Goal: Task Accomplishment & Management: Manage account settings

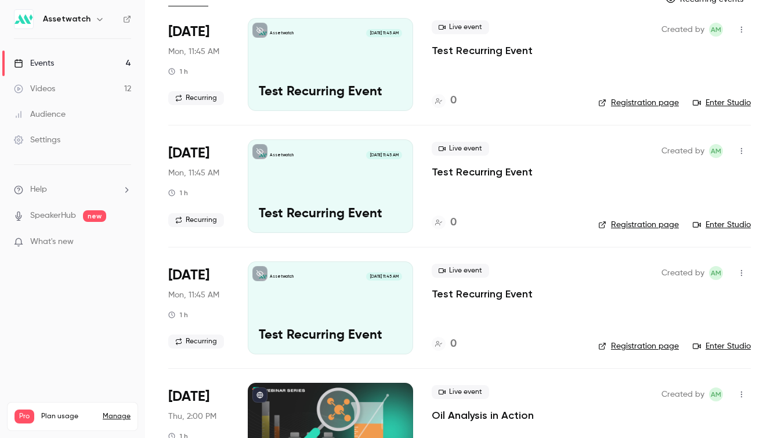
scroll to position [140, 0]
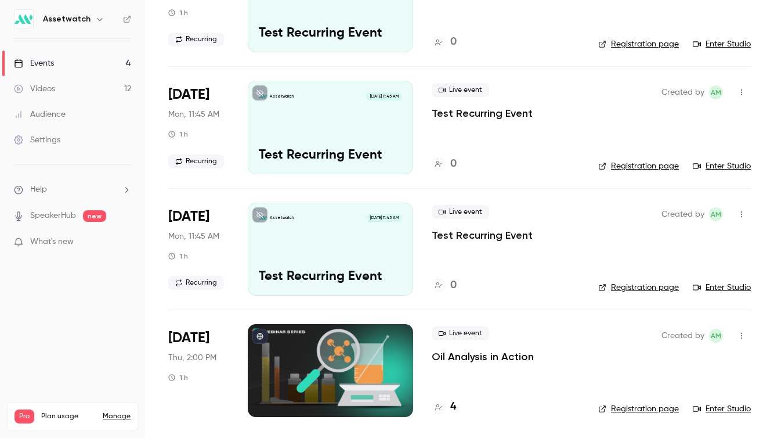
click at [328, 205] on div "Assetwatch Sep 8, 11:45 AM Test Recurring Event" at bounding box center [330, 249] width 165 height 93
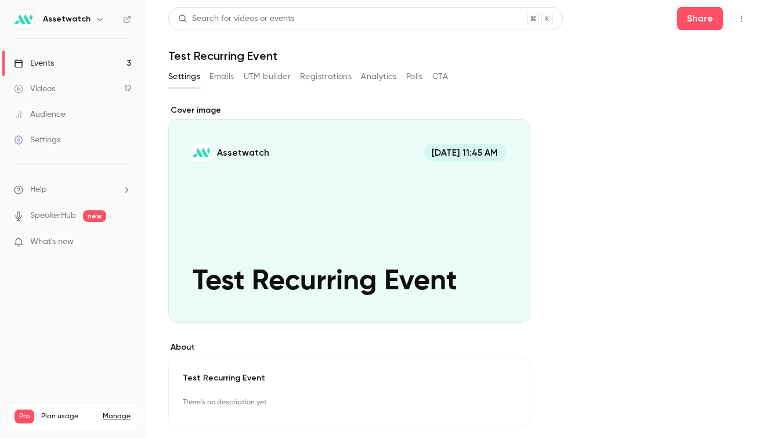
click at [320, 74] on button "Registrations" at bounding box center [326, 76] width 52 height 19
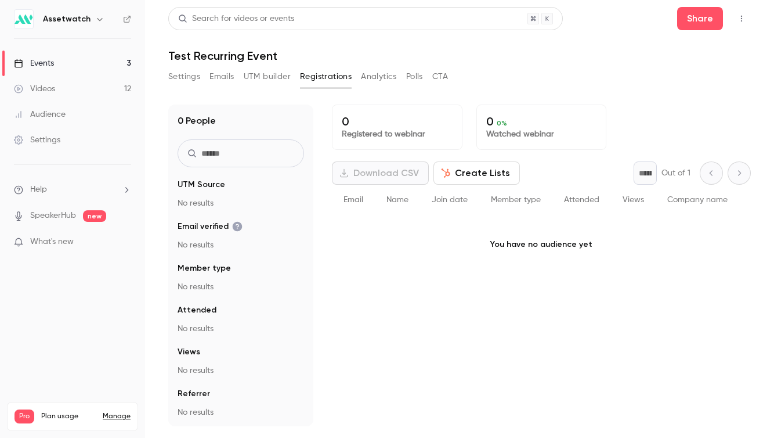
click at [244, 73] on button "UTM builder" at bounding box center [267, 76] width 47 height 19
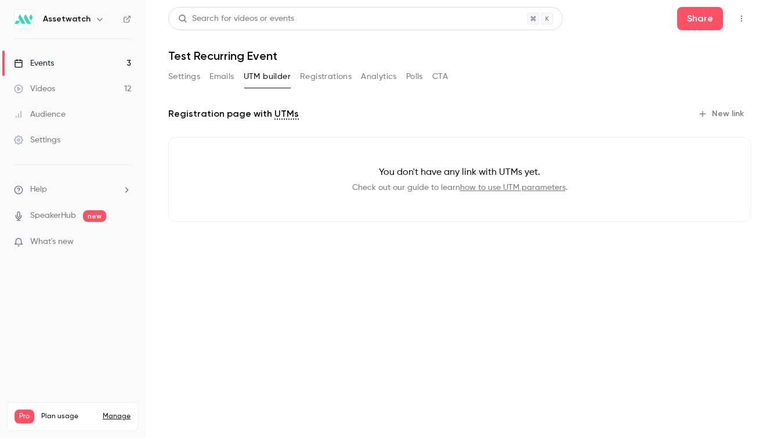
click at [183, 77] on button "Settings" at bounding box center [184, 76] width 32 height 19
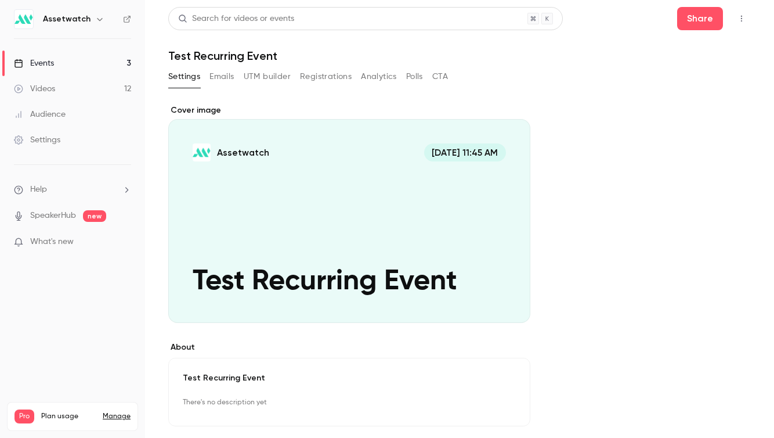
click at [230, 76] on button "Emails" at bounding box center [221, 76] width 24 height 19
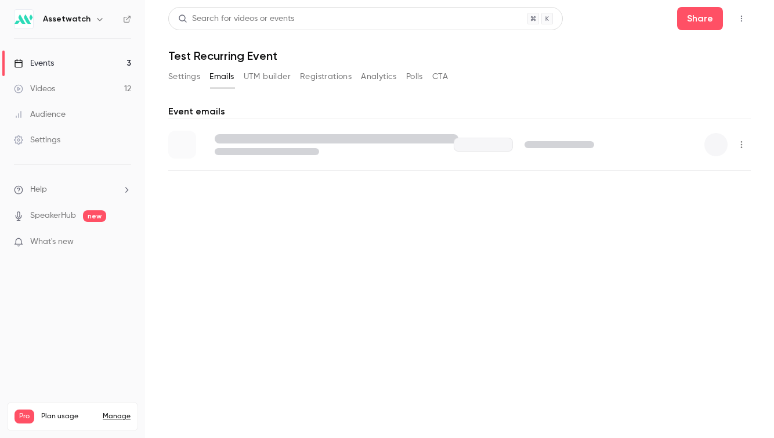
click at [331, 72] on button "Registrations" at bounding box center [326, 76] width 52 height 19
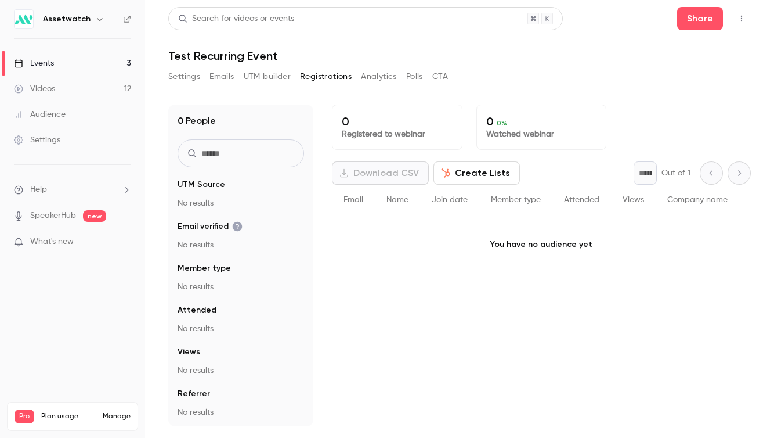
click at [189, 69] on button "Settings" at bounding box center [184, 76] width 32 height 19
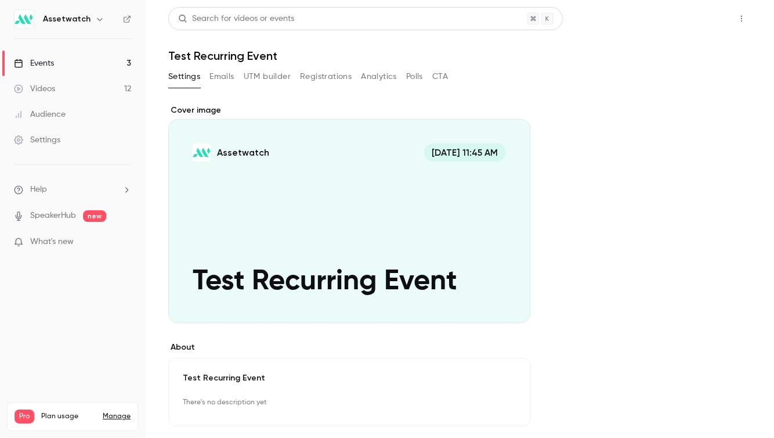
click at [698, 19] on button "Share" at bounding box center [700, 18] width 46 height 23
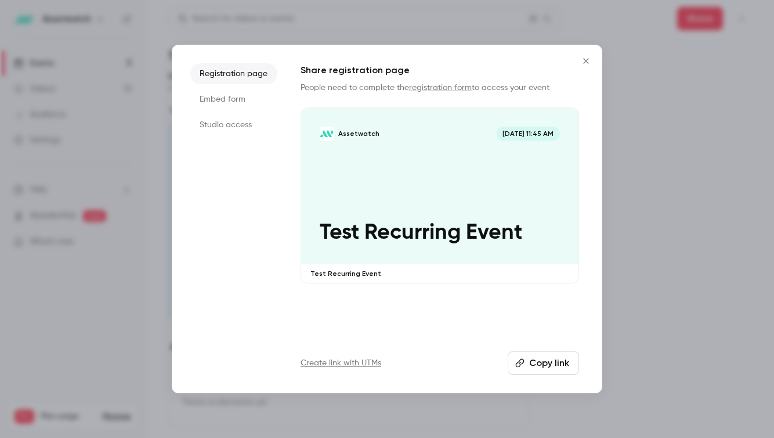
click at [525, 360] on icon "button" at bounding box center [519, 362] width 9 height 9
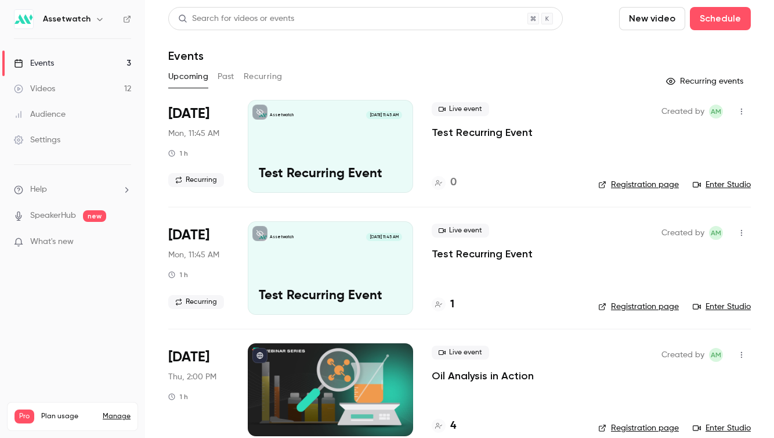
scroll to position [19, 0]
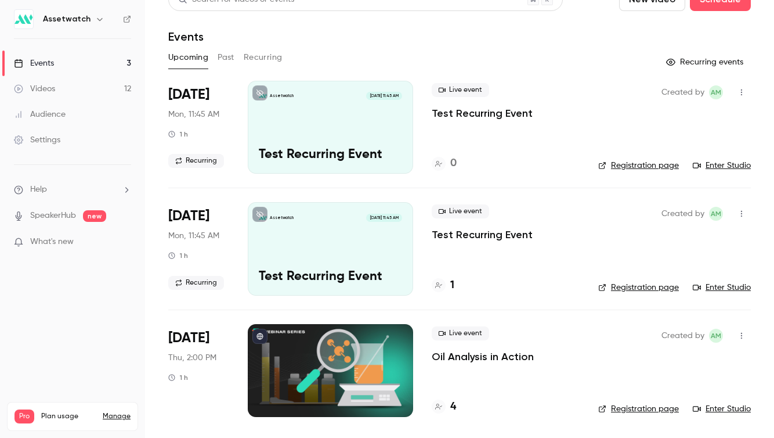
click at [229, 59] on button "Past" at bounding box center [226, 57] width 17 height 19
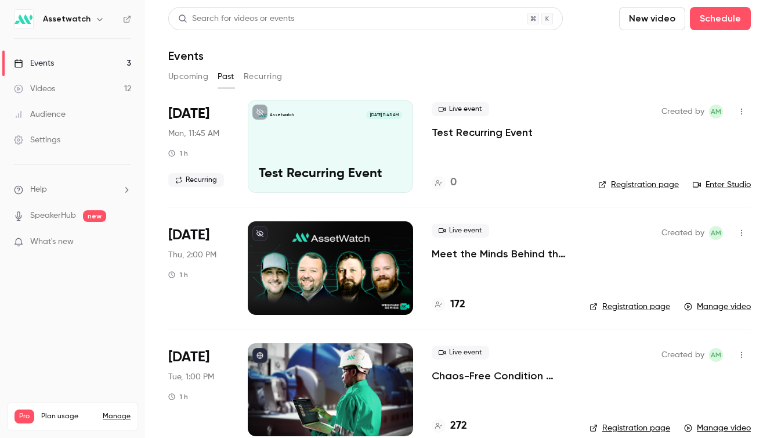
click at [186, 77] on button "Upcoming" at bounding box center [188, 76] width 40 height 19
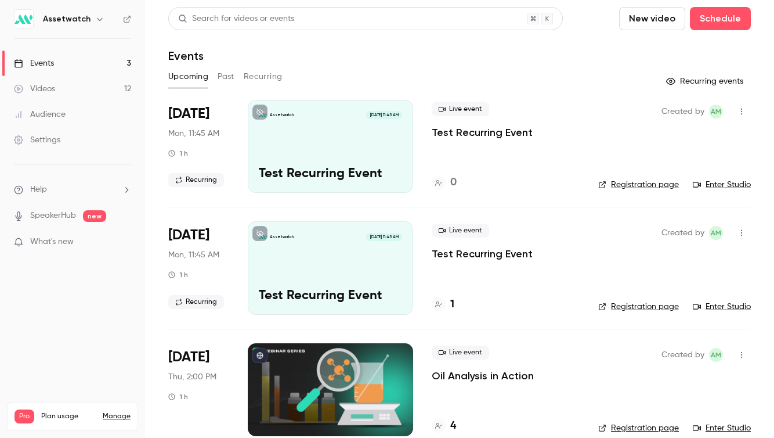
click at [256, 69] on button "Recurring" at bounding box center [263, 76] width 39 height 19
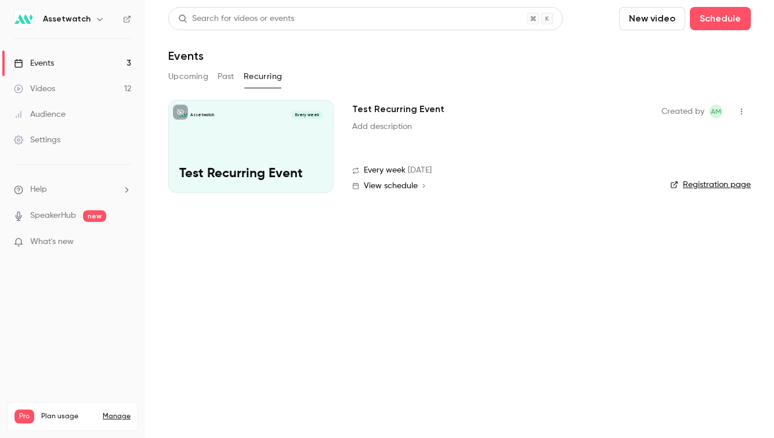
click at [197, 74] on button "Upcoming" at bounding box center [188, 76] width 40 height 19
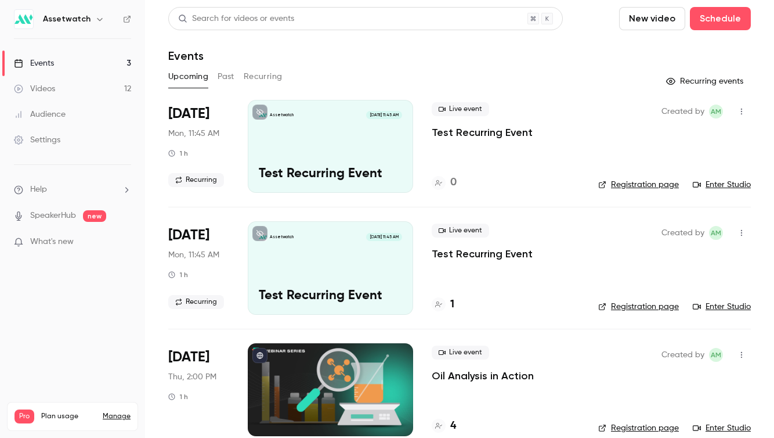
click at [88, 240] on p "What's new" at bounding box center [63, 242] width 99 height 12
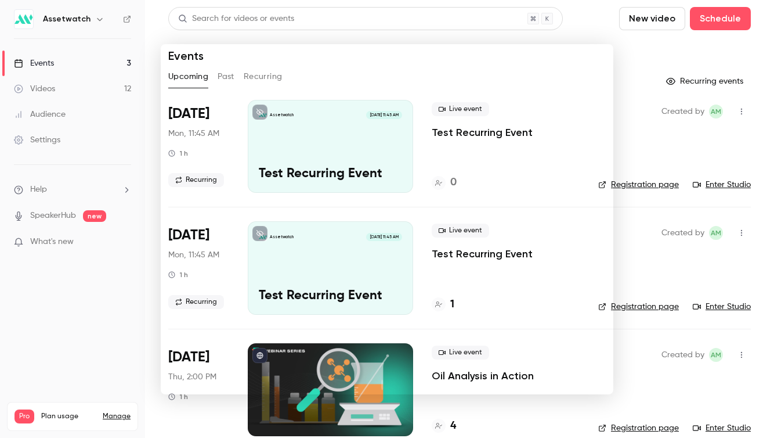
click at [75, 362] on div at bounding box center [387, 219] width 774 height 438
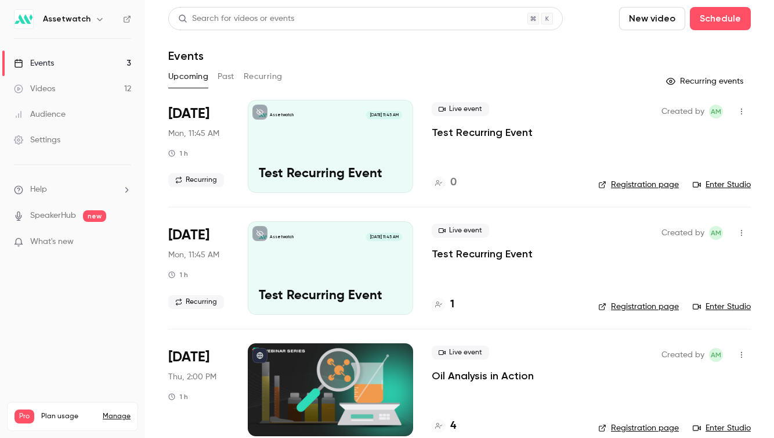
click at [103, 219] on span "new" at bounding box center [94, 216] width 23 height 12
click at [64, 217] on link "SpeakerHub" at bounding box center [53, 215] width 46 height 12
